Goal: Information Seeking & Learning: Learn about a topic

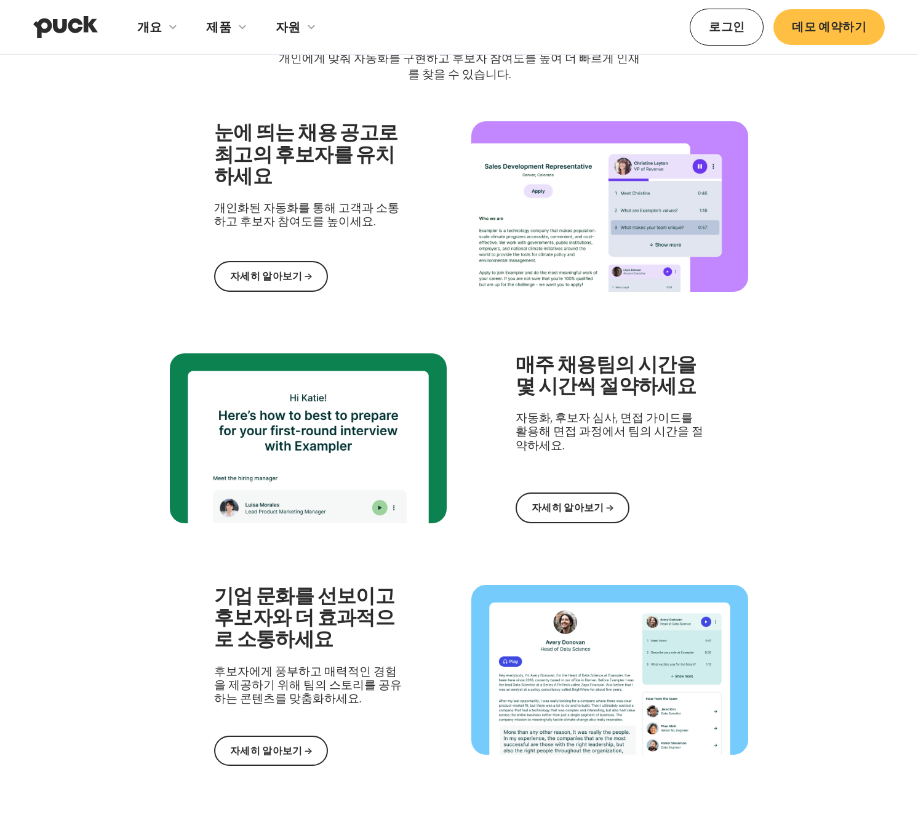
scroll to position [776, 0]
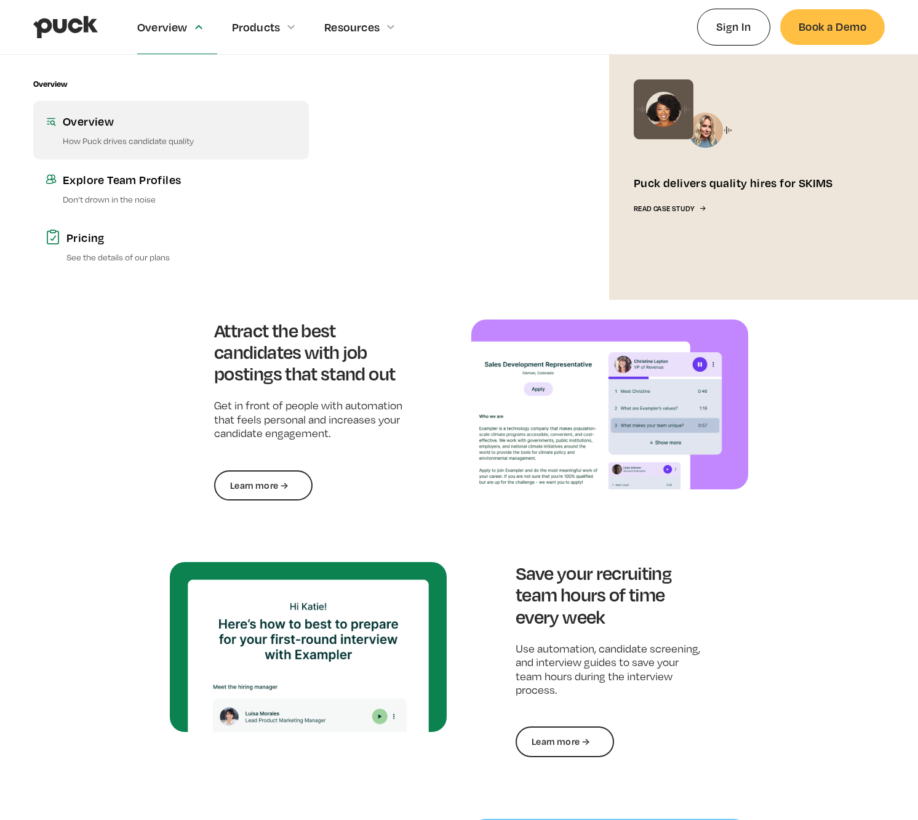
click at [101, 132] on link "Overview How Puck drives candidate quality" at bounding box center [171, 130] width 276 height 58
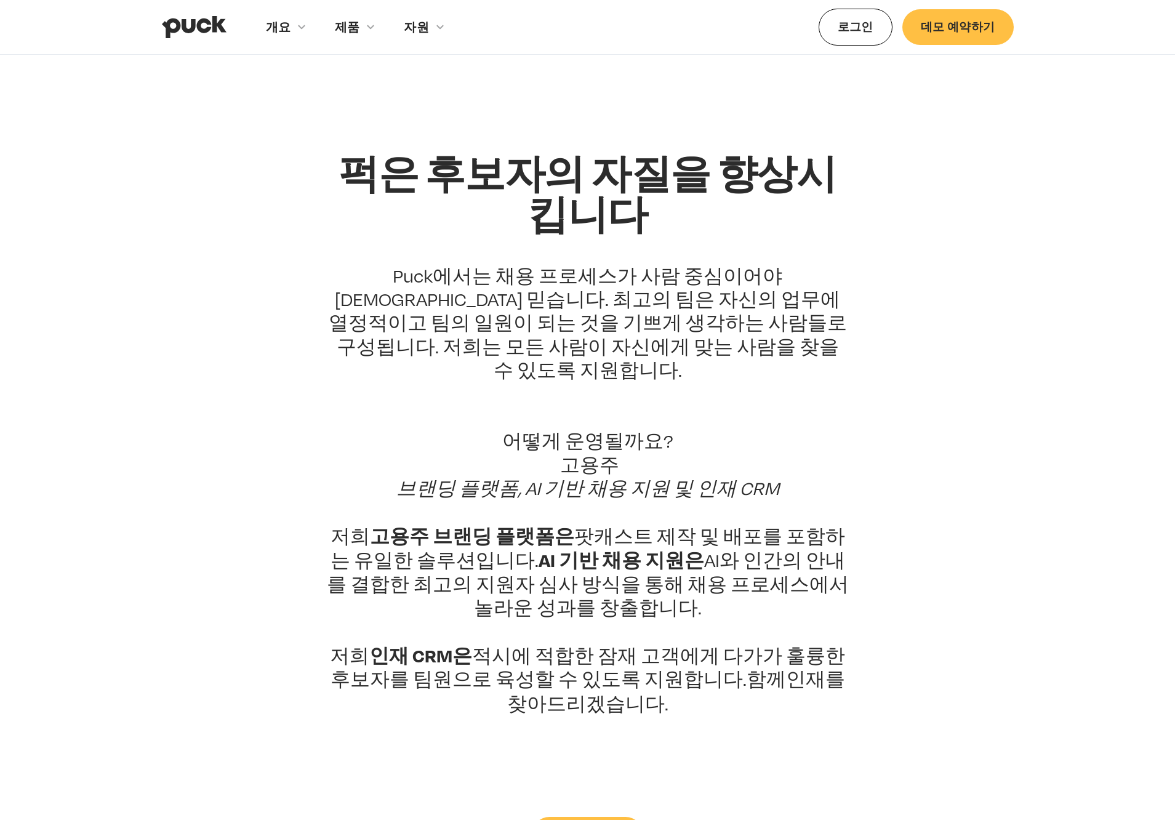
click at [629, 316] on font "Puck에서는 채용 프로세스가 사람 중심이어야 한다고 믿습니다. 최고의 팀은 자신의 업무에 열정적이고 팀의 일원이 되는 것을 기쁘게 생각하는 …" at bounding box center [588, 323] width 518 height 117
drag, startPoint x: 426, startPoint y: 270, endPoint x: 535, endPoint y: 274, distance: 109.0
click at [535, 274] on font "Puck에서는 채용 프로세스가 사람 중심이어야 한다고 믿습니다. 최고의 팀은 자신의 업무에 열정적이고 팀의 일원이 되는 것을 기쁘게 생각하는 …" at bounding box center [588, 323] width 518 height 117
copy font "채용 프로세스"
click at [508, 294] on font "Puck에서는 채용 프로세스가 사람 중심이어야 한다고 믿습니다. 최고의 팀은 자신의 업무에 열정적이고 팀의 일원이 되는 것을 기쁘게 생각하는 …" at bounding box center [588, 323] width 518 height 117
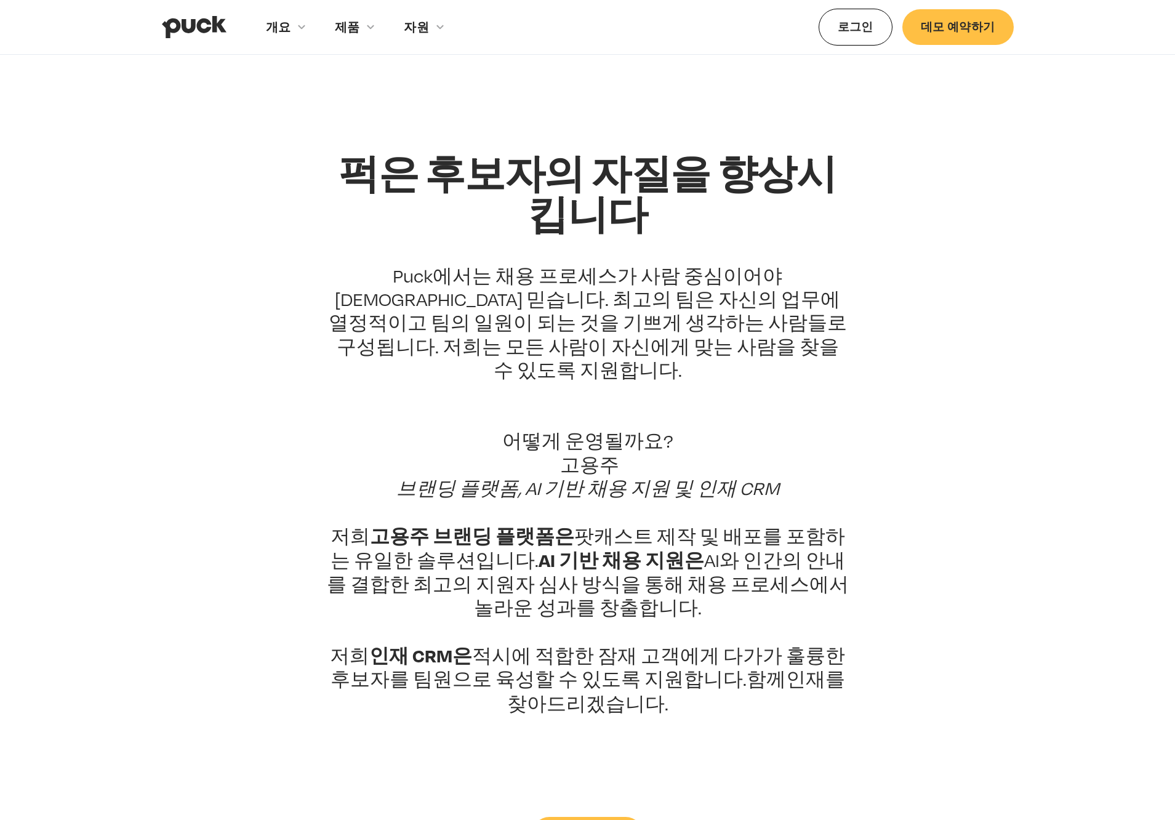
click at [562, 285] on font "Puck에서는 채용 프로세스가 사람 중심이어야 한다고 믿습니다. 최고의 팀은 자신의 업무에 열정적이고 팀의 일원이 되는 것을 기쁘게 생각하는 …" at bounding box center [588, 323] width 518 height 117
drag, startPoint x: 426, startPoint y: 272, endPoint x: 533, endPoint y: 278, distance: 107.2
click at [533, 278] on font "Puck에서는 채용 프로세스가 사람 중심이어야 한다고 믿습니다. 최고의 팀은 자신의 업무에 열정적이고 팀의 일원이 되는 것을 기쁘게 생각하는 …" at bounding box center [588, 323] width 518 height 117
copy font "채용 프로세스"
drag, startPoint x: 372, startPoint y: 503, endPoint x: 761, endPoint y: 502, distance: 388.9
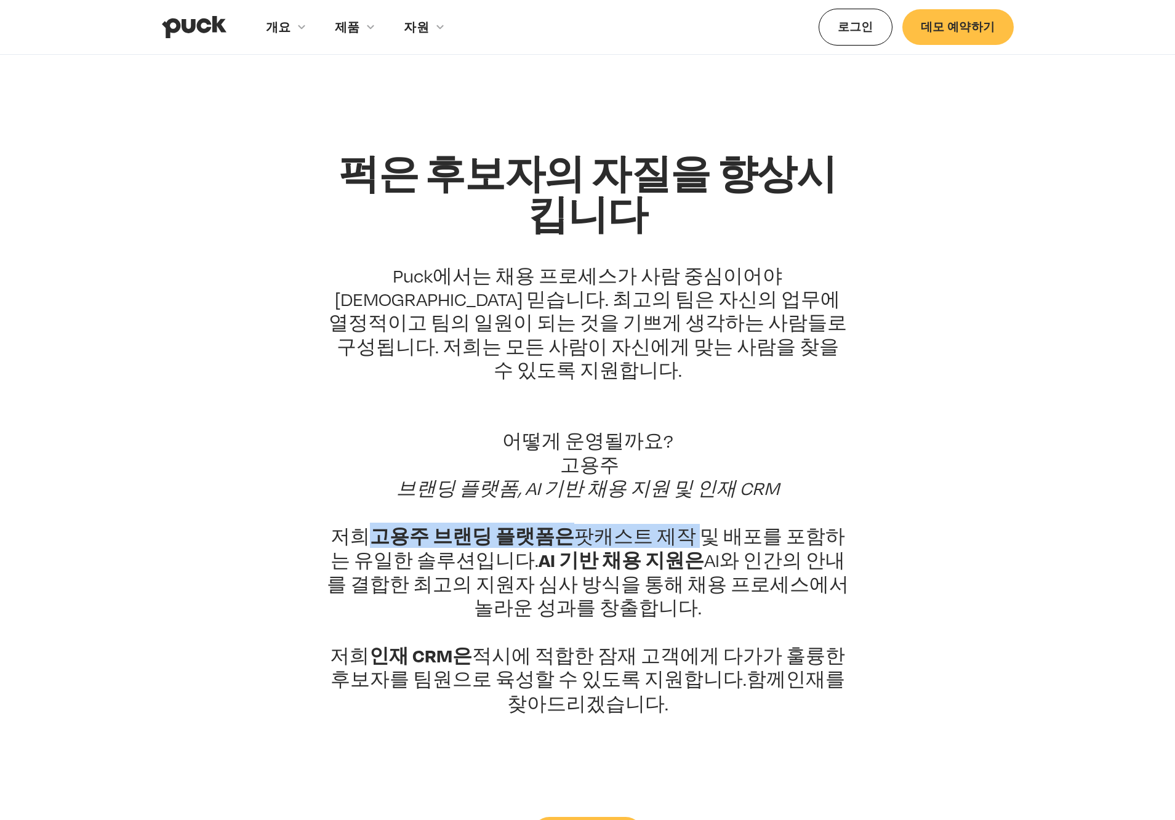
click at [650, 506] on p "Puck에서는 채용 프로세스가 사람 중심이어야 한다고 믿습니다. 최고의 팀은 자신의 업무에 열정적이고 팀의 일원이 되는 것을 기쁘게 생각하는 …" at bounding box center [587, 525] width 523 height 523
click at [917, 469] on section "퍽은 후보자의 자질을 향상시킵니다 Puck에서는 채용 프로세스가 사람 중심이어야 한다고 믿습니다. 최고의 팀은 자신의 업무에 열정적이고 팀의 …" at bounding box center [587, 502] width 1175 height 698
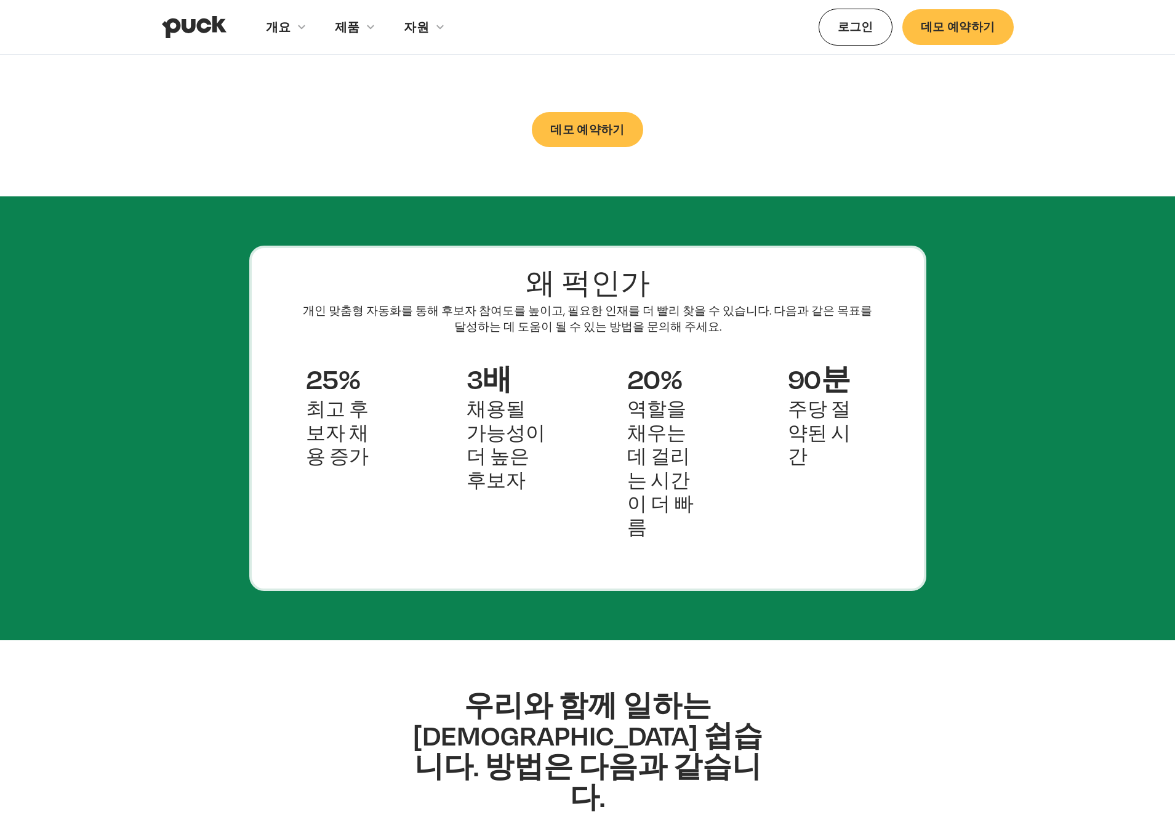
scroll to position [706, 0]
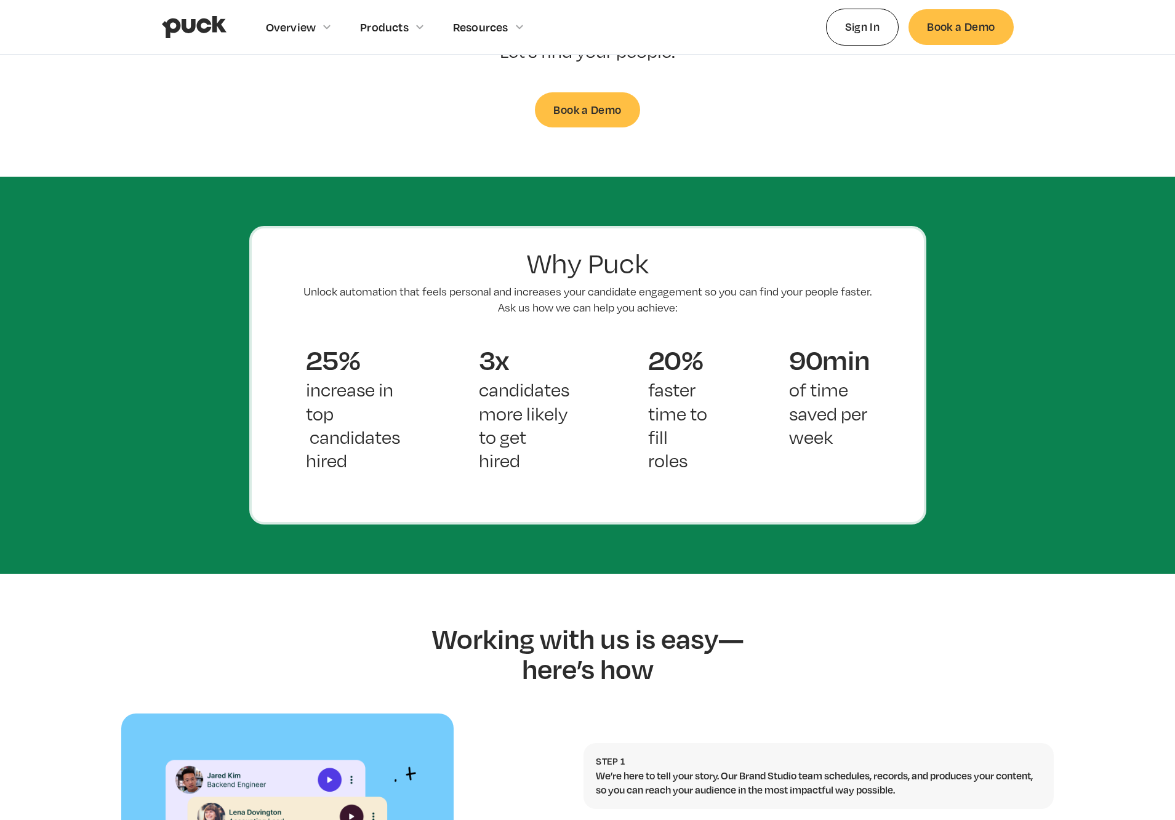
click at [645, 190] on section "Why Puck Unlock automation that feels personal and increases your candidate eng…" at bounding box center [587, 375] width 1175 height 396
click at [917, 652] on section "Working with us is easy—here’s how Step 1 We’re here to tell your story. Our Br…" at bounding box center [587, 809] width 1175 height 472
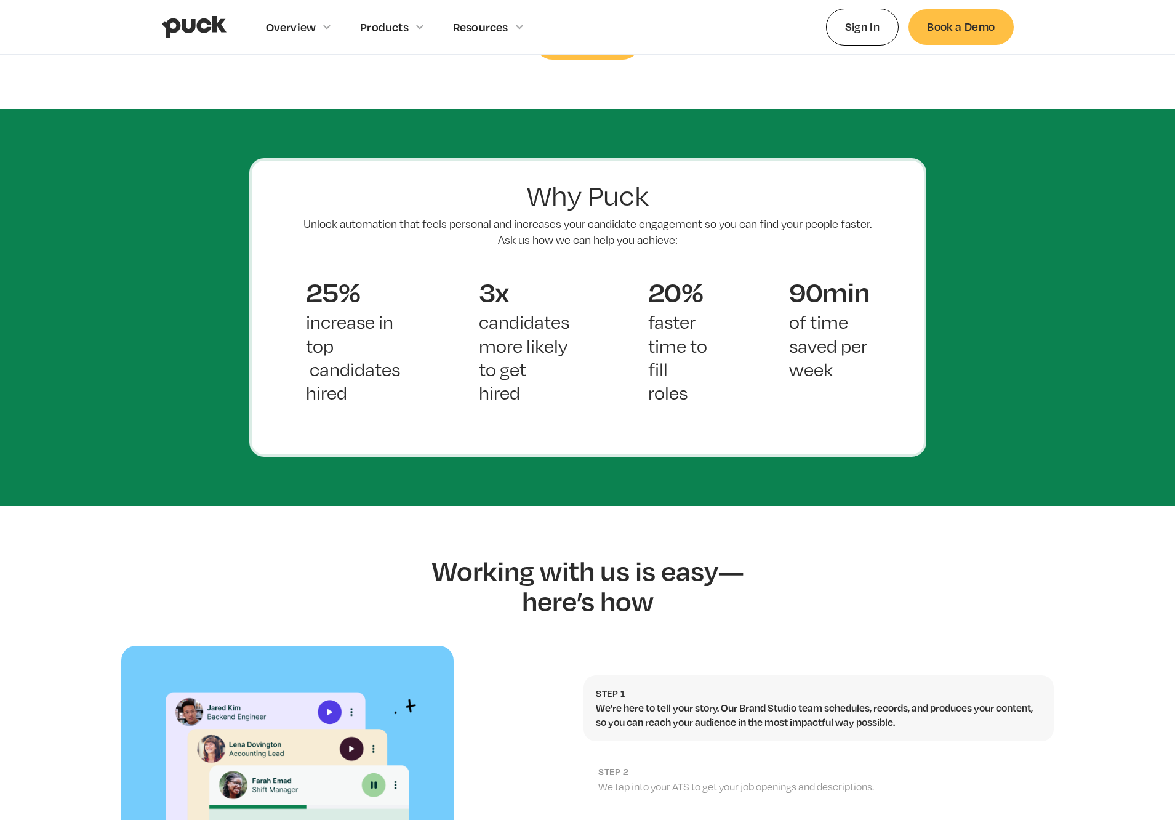
scroll to position [1058, 0]
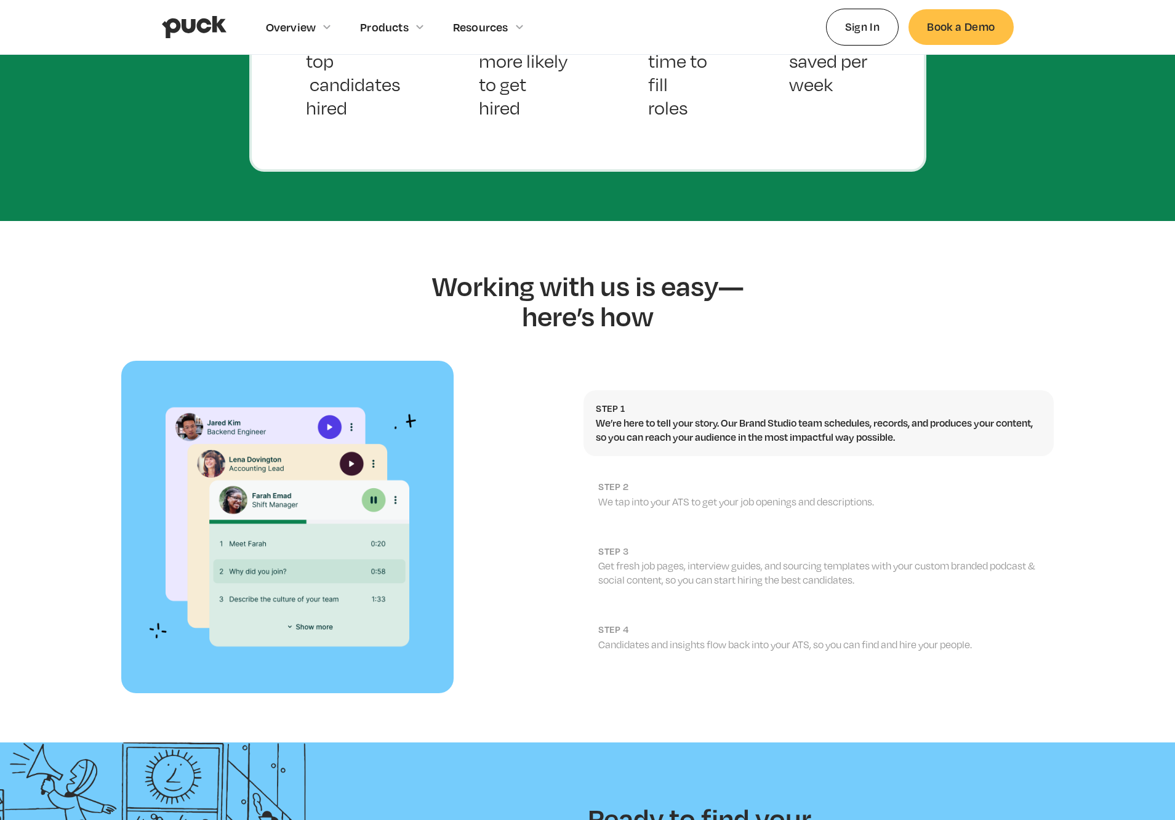
click at [839, 292] on section "Working with us is easy—here’s how Step 1 We’re here to tell your story. Our Br…" at bounding box center [587, 457] width 1175 height 472
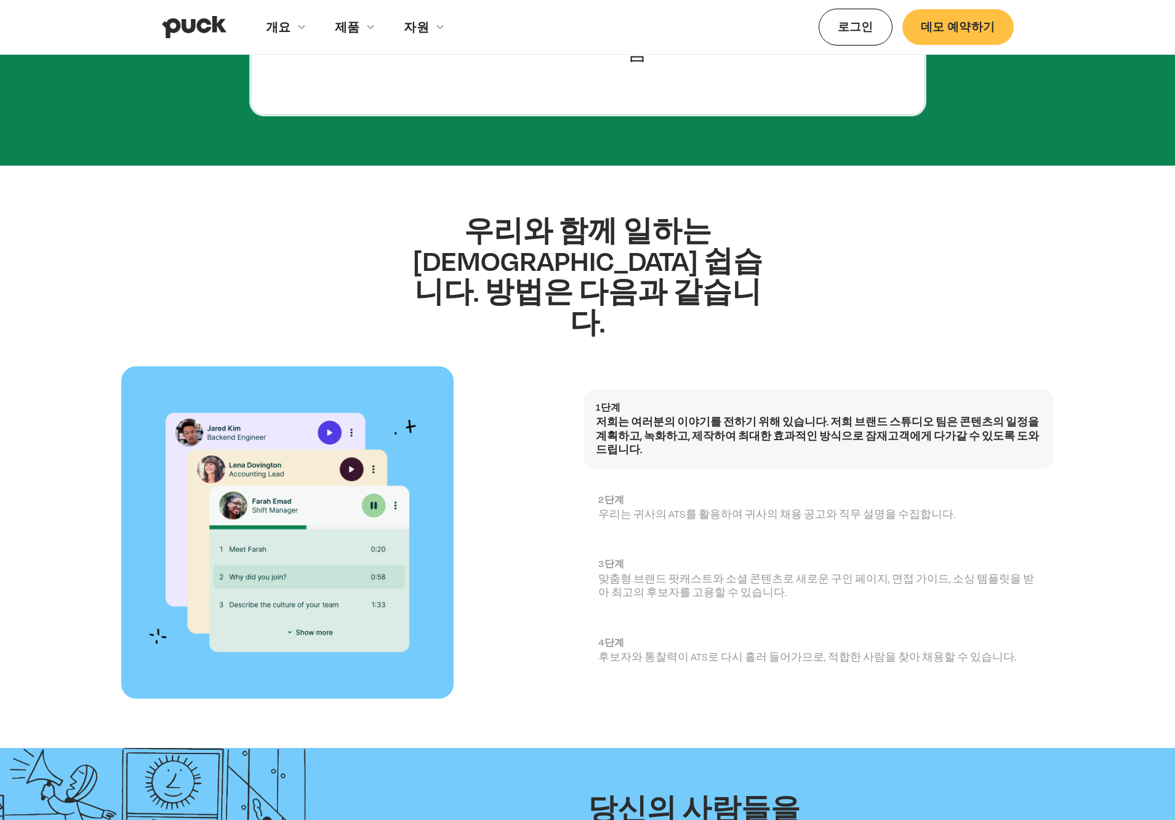
scroll to position [1146, 0]
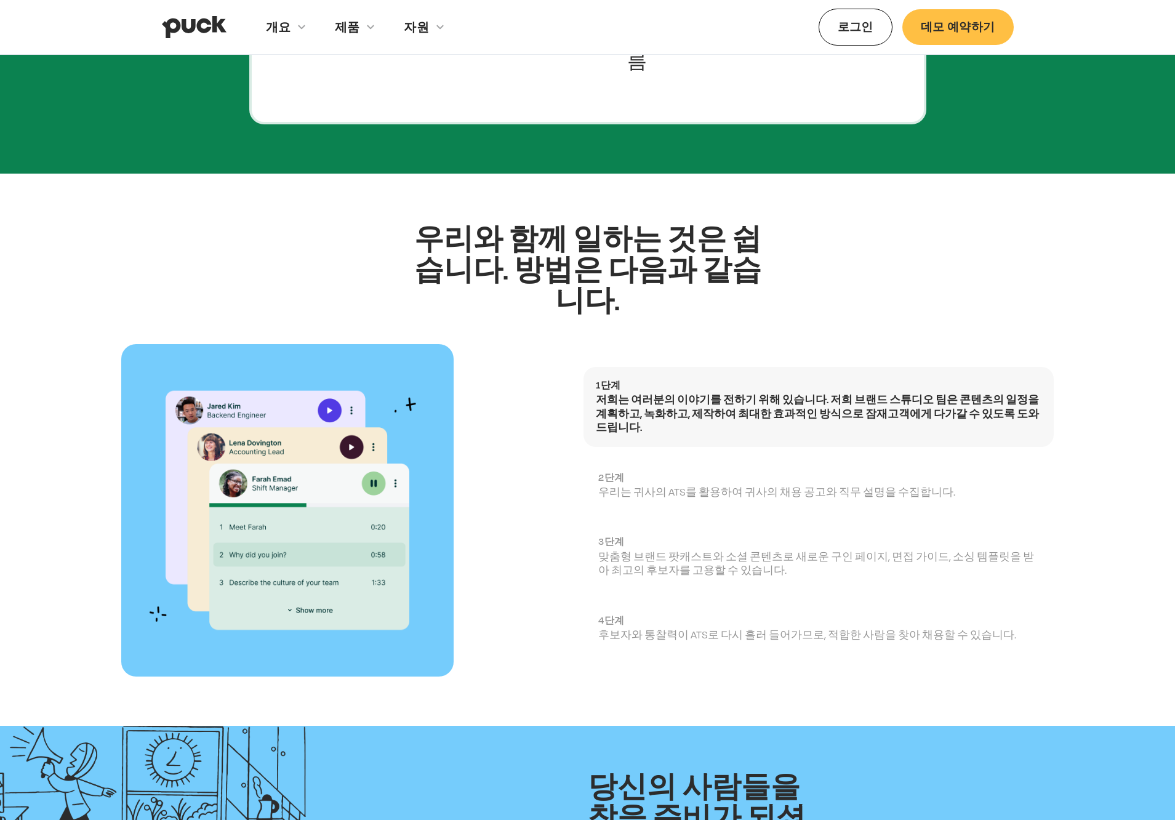
scroll to position [1146, 0]
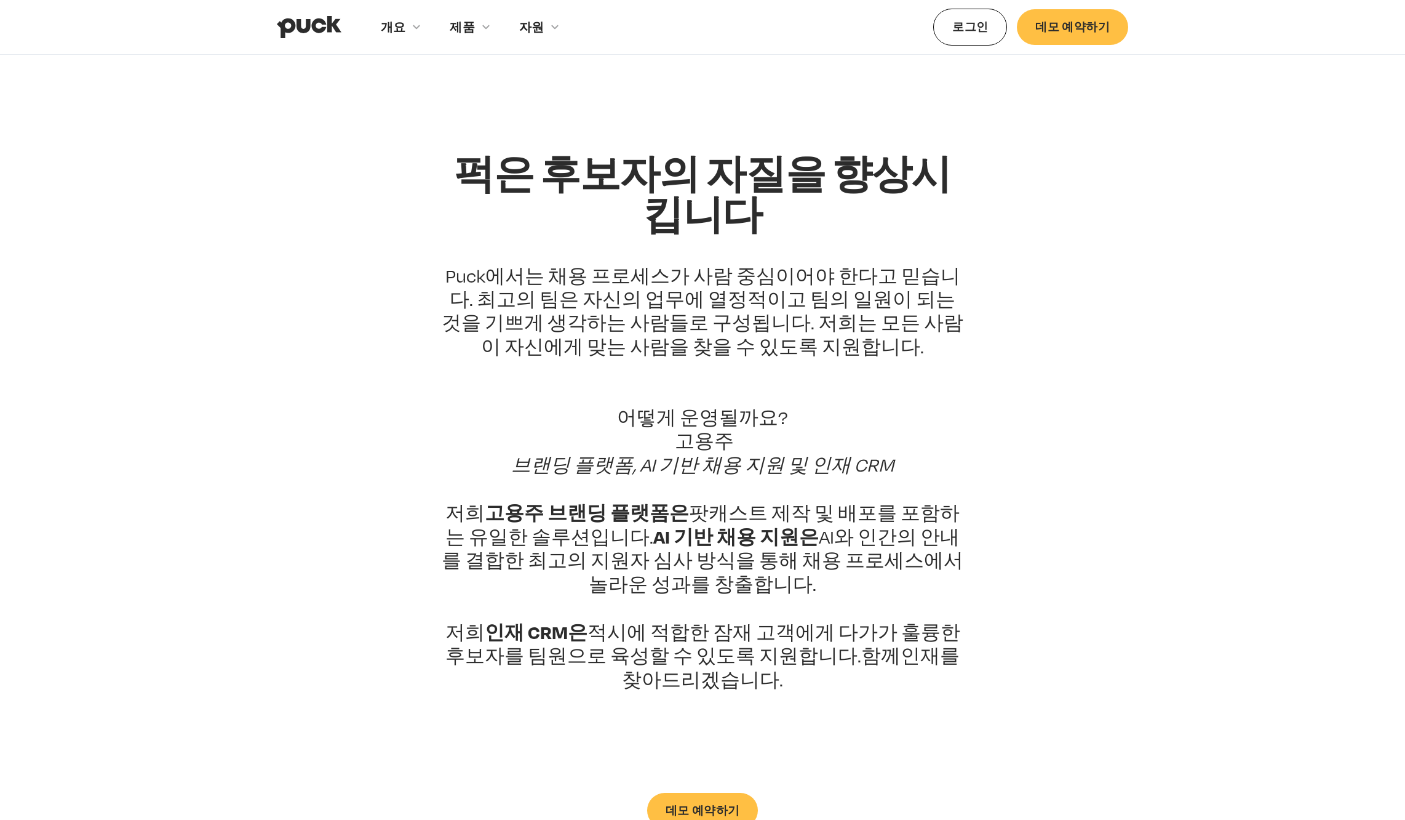
click at [320, 23] on img "집" at bounding box center [309, 26] width 65 height 23
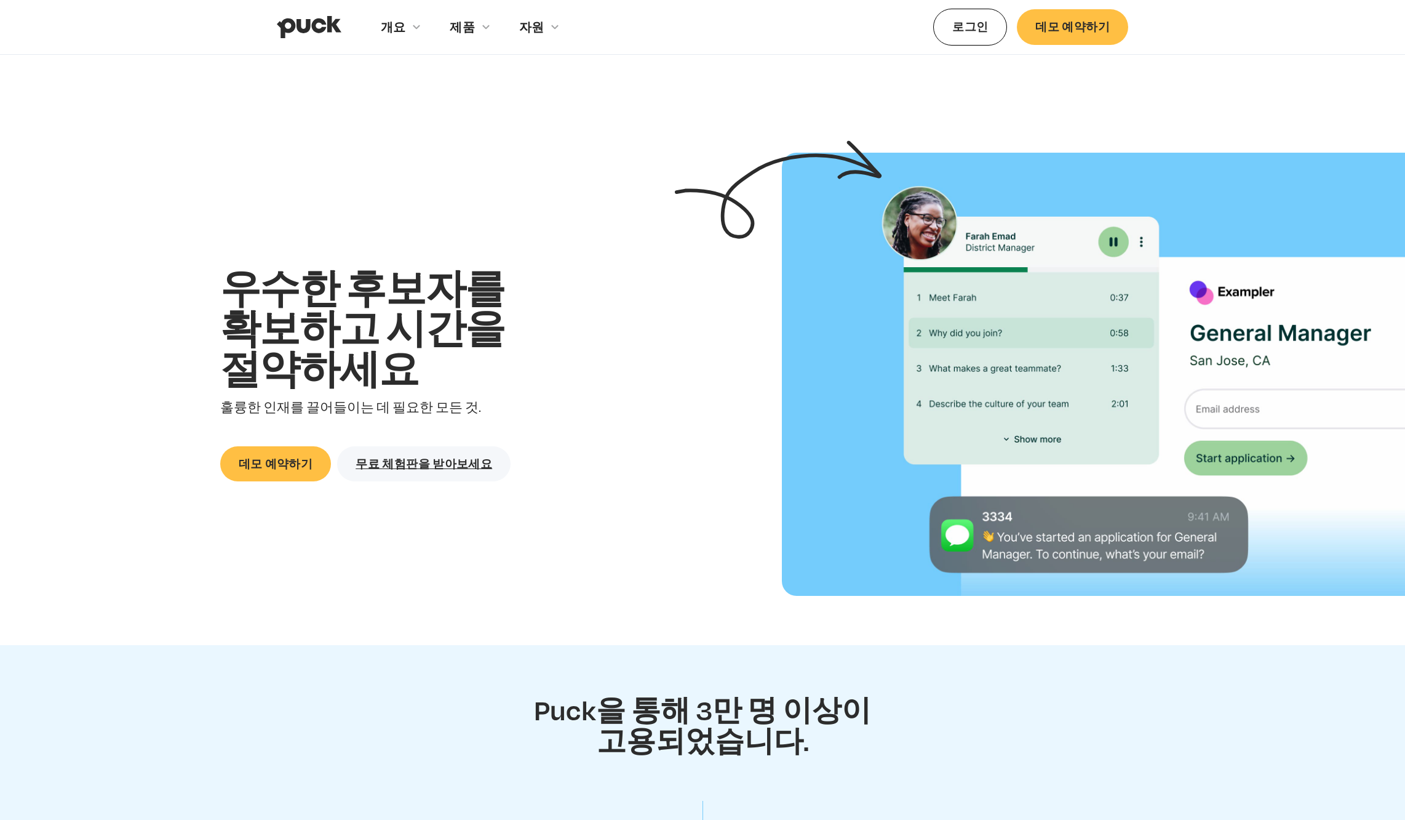
click at [287, 38] on img "집" at bounding box center [309, 26] width 65 height 23
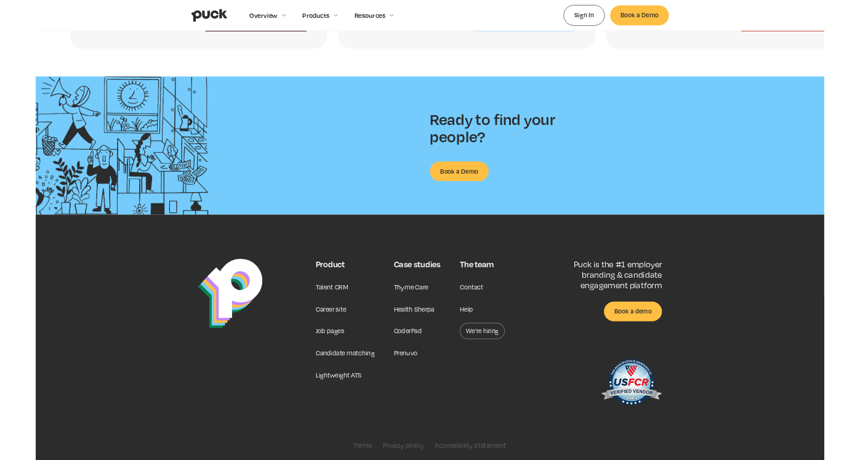
scroll to position [2840, 0]
